Goal: Information Seeking & Learning: Learn about a topic

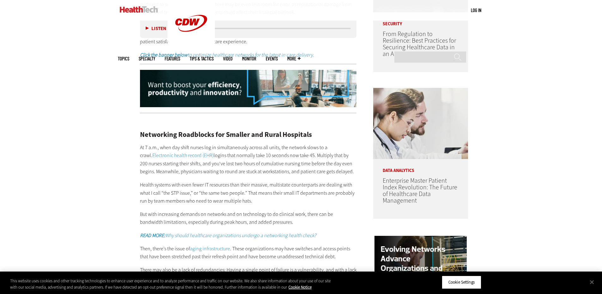
scroll to position [474, 0]
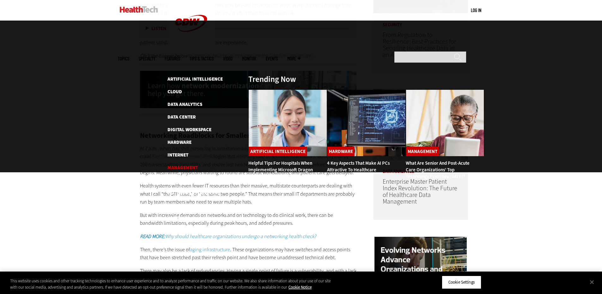
click at [188, 164] on link "Management" at bounding box center [183, 167] width 30 height 6
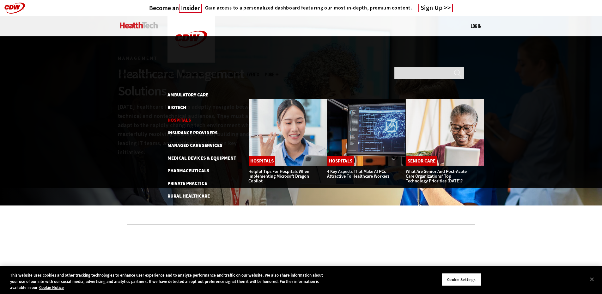
click at [185, 117] on link "Hospitals" at bounding box center [179, 120] width 23 height 6
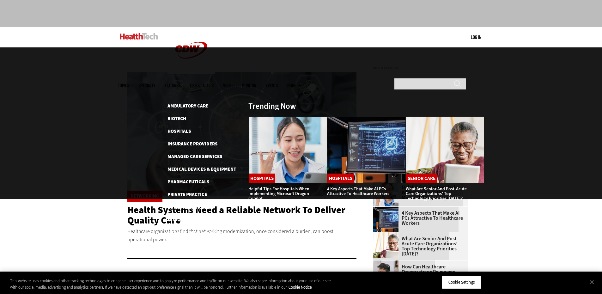
scroll to position [32, 0]
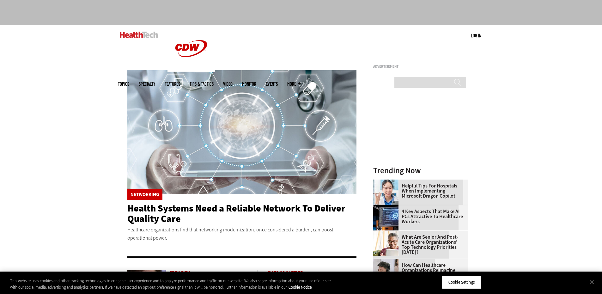
click at [221, 23] on div at bounding box center [301, 4] width 602 height 41
click at [180, 82] on link "Features" at bounding box center [172, 84] width 15 height 5
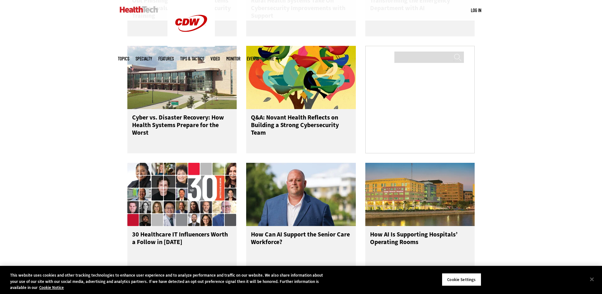
scroll to position [443, 0]
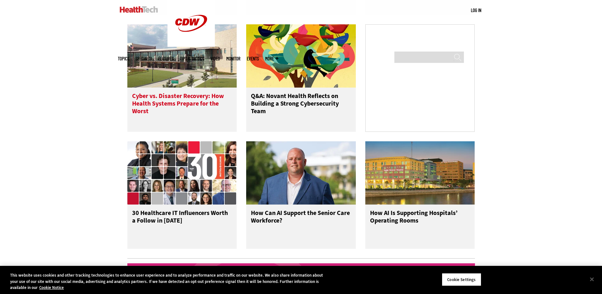
click at [180, 86] on img at bounding box center [182, 55] width 110 height 63
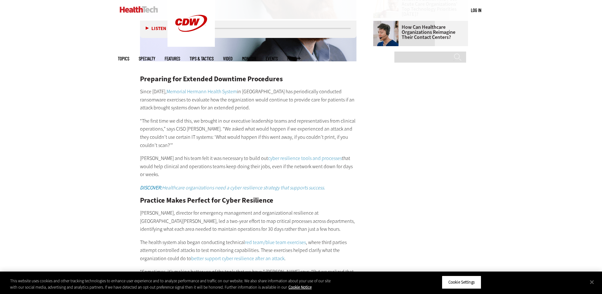
scroll to position [1043, 0]
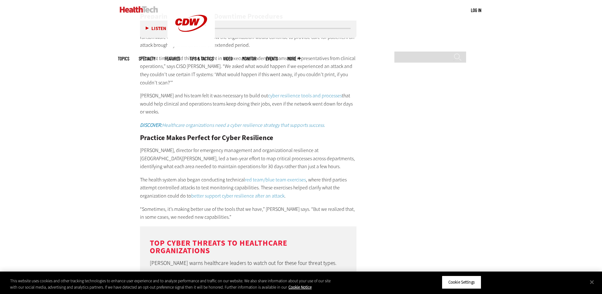
scroll to position [1107, 0]
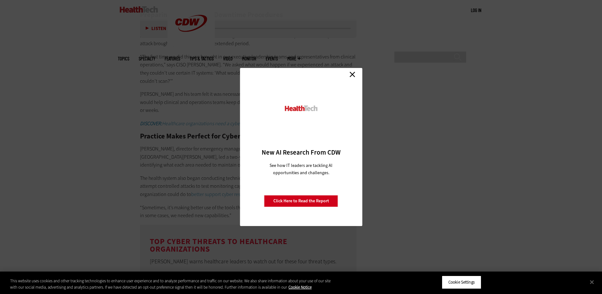
click at [352, 75] on link "Close" at bounding box center [352, 74] width 9 height 9
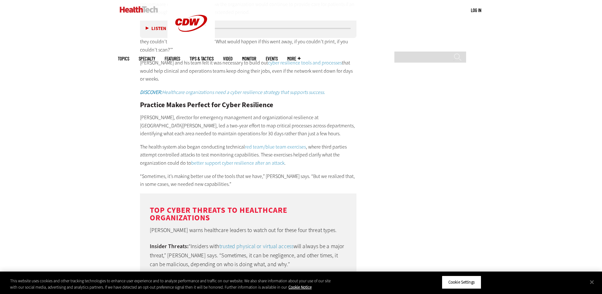
scroll to position [1138, 0]
drag, startPoint x: 334, startPoint y: 79, endPoint x: 389, endPoint y: 94, distance: 57.0
